Goal: Information Seeking & Learning: Understand process/instructions

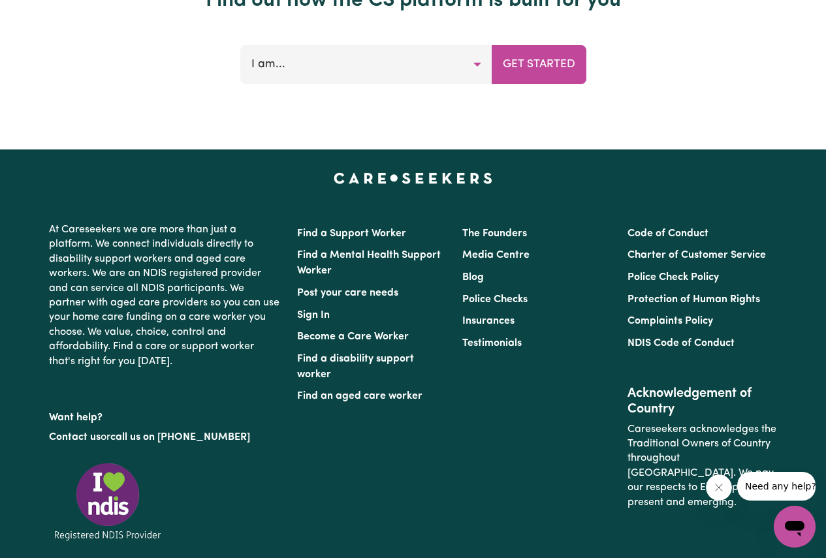
scroll to position [5378, 0]
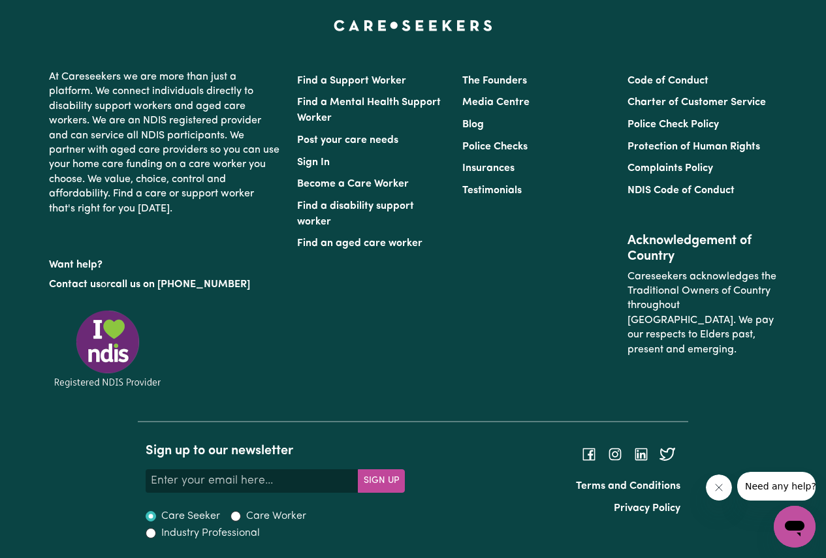
drag, startPoint x: 493, startPoint y: 181, endPoint x: 262, endPoint y: 27, distance: 277.7
click at [472, 168] on ul "The Founders Media Centre Blog Police Checks Insurances Testimonials" at bounding box center [536, 136] width 149 height 132
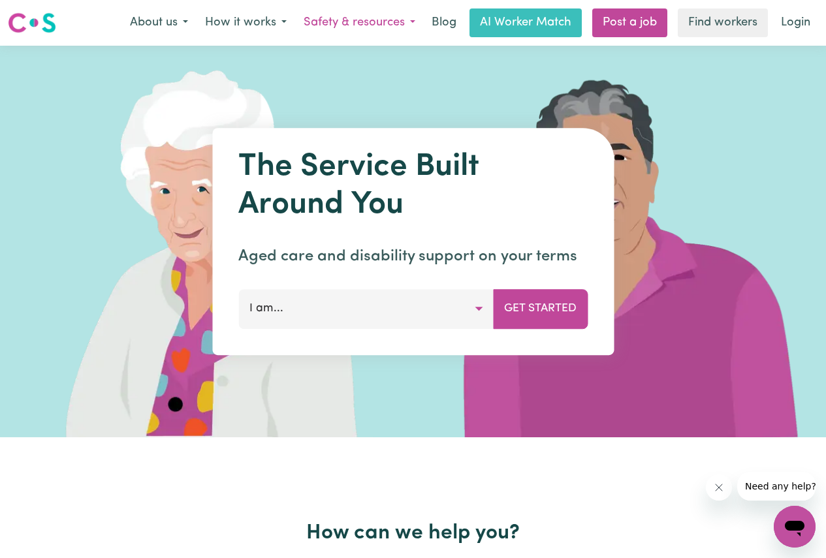
click at [352, 23] on button "Safety & resources" at bounding box center [359, 22] width 129 height 27
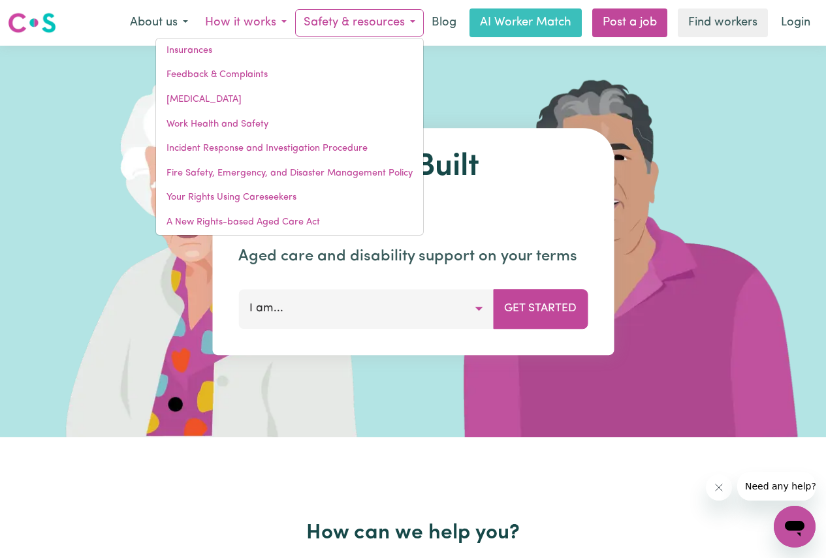
click at [272, 24] on button "How it works" at bounding box center [245, 22] width 99 height 27
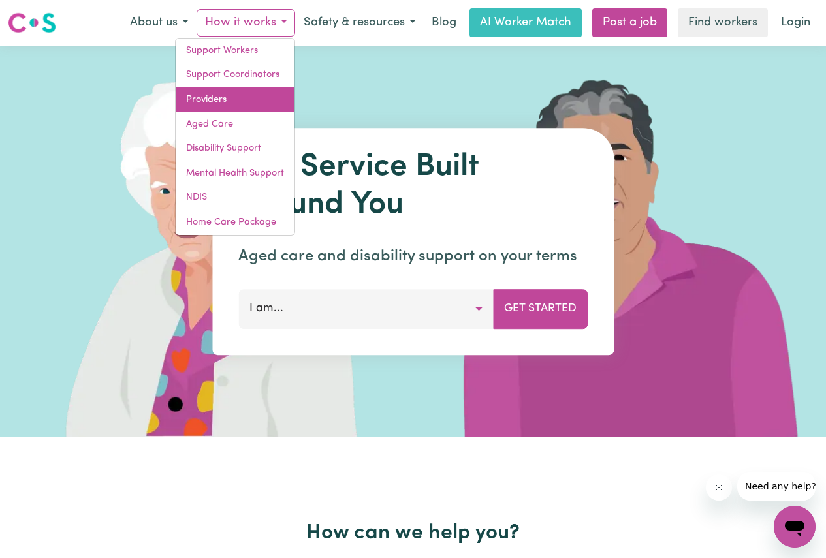
click at [227, 102] on link "Providers" at bounding box center [235, 99] width 119 height 25
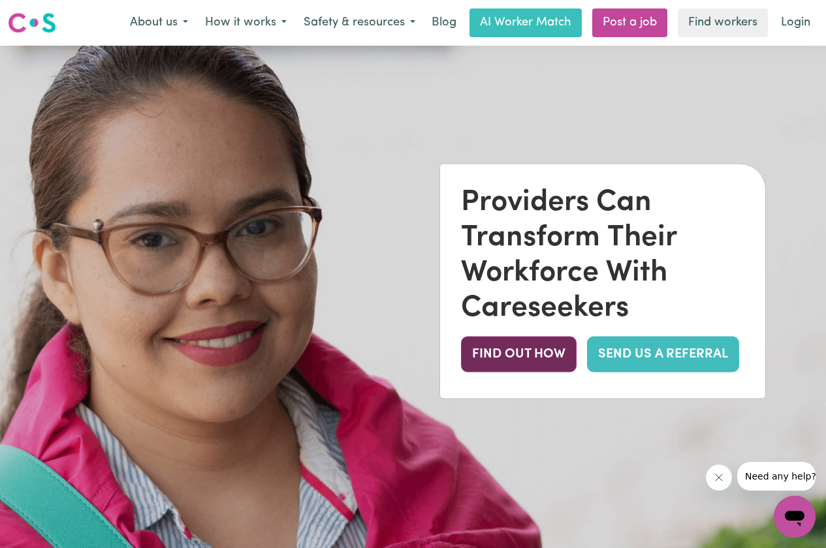
click at [516, 361] on button "FIND OUT HOW" at bounding box center [519, 355] width 116 height 36
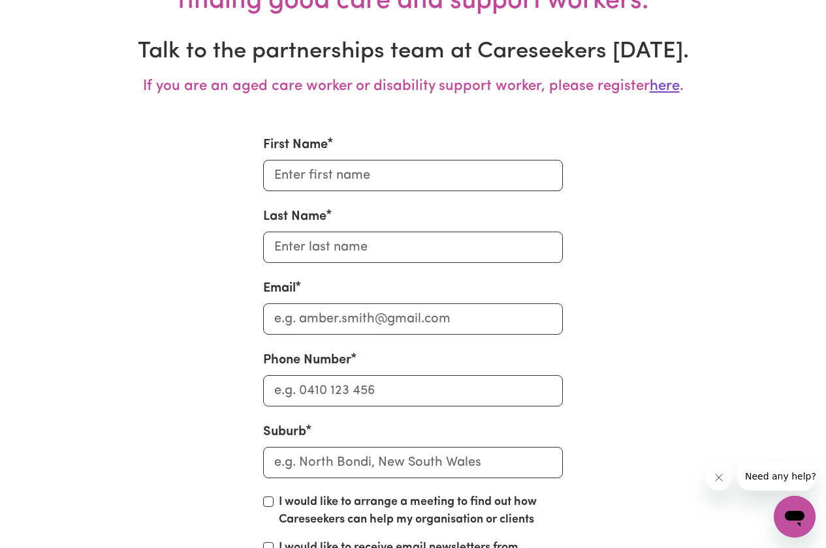
scroll to position [4550, 0]
